Goal: Information Seeking & Learning: Find specific fact

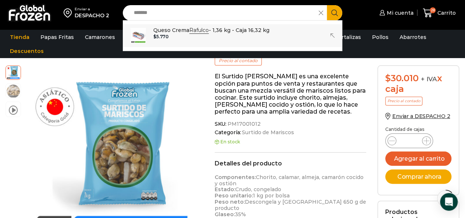
click at [164, 33] on p "Queso Crema Rafulco - 1,36 kg - Caja 16,32 kg" at bounding box center [211, 30] width 116 height 8
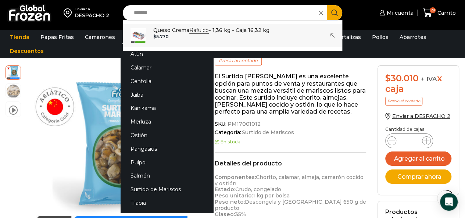
type input "**********"
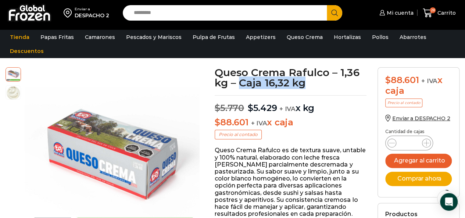
drag, startPoint x: 241, startPoint y: 80, endPoint x: 316, endPoint y: 83, distance: 75.1
click at [316, 83] on h1 "Queso Crema Rafulco – 1,36 kg – Caja 16,32 kg" at bounding box center [291, 77] width 152 height 21
copy h1 "Caja 16,32 kg"
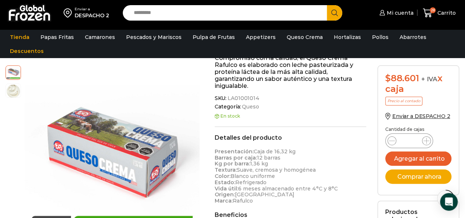
scroll to position [331, 0]
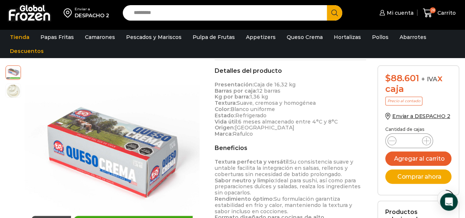
drag, startPoint x: 214, startPoint y: 88, endPoint x: 279, endPoint y: 92, distance: 64.5
click at [279, 92] on p "Presentación: Caja de 16,32 kg Barras por caja: 12 barras Kg por barra: 1,36 kg…" at bounding box center [291, 110] width 152 height 56
copy p "Barras por caja: 12 barras"
